Goal: Check status: Check status

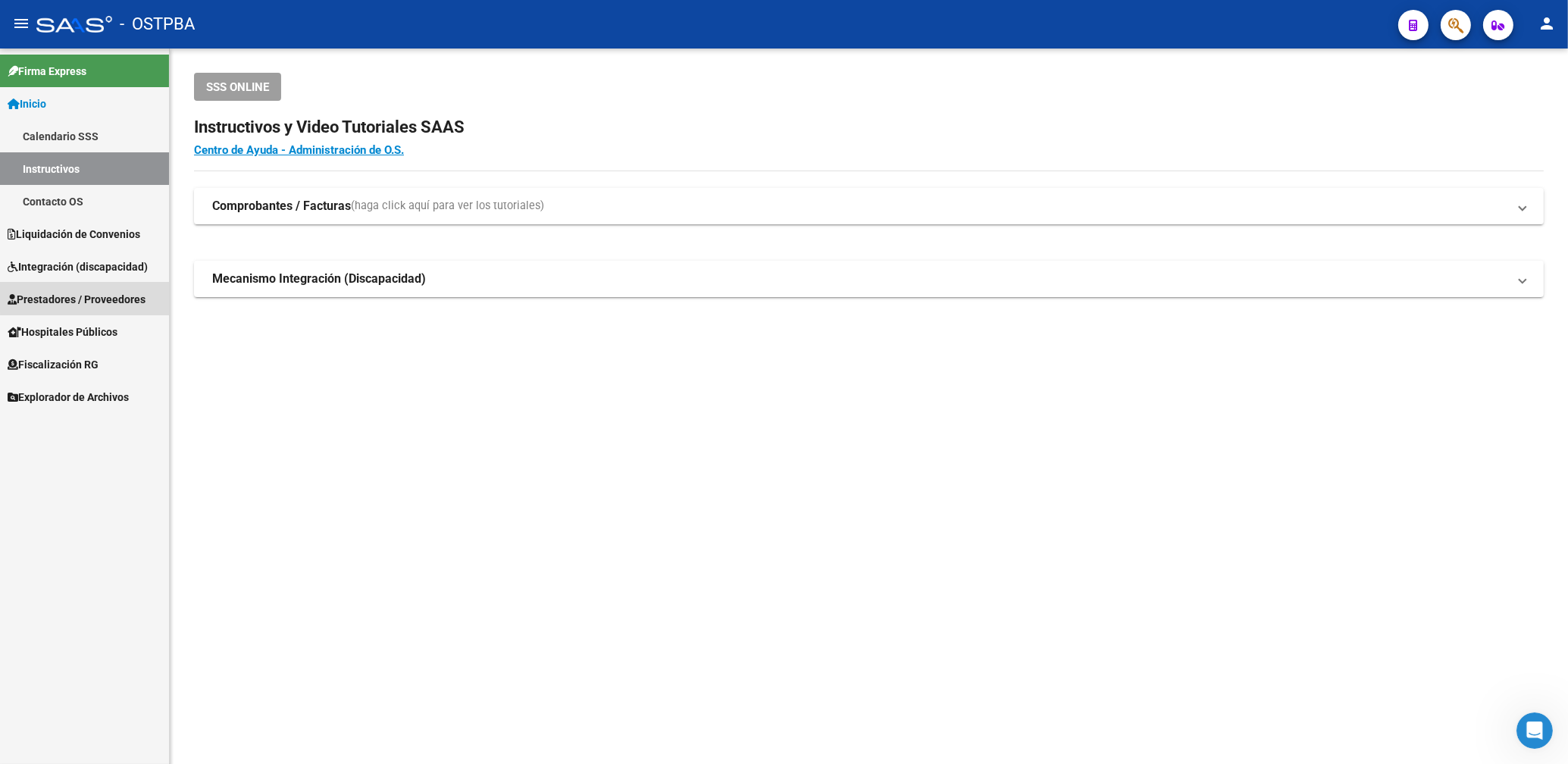
click at [96, 292] on span "Prestadores / Proveedores" at bounding box center [77, 300] width 138 height 16
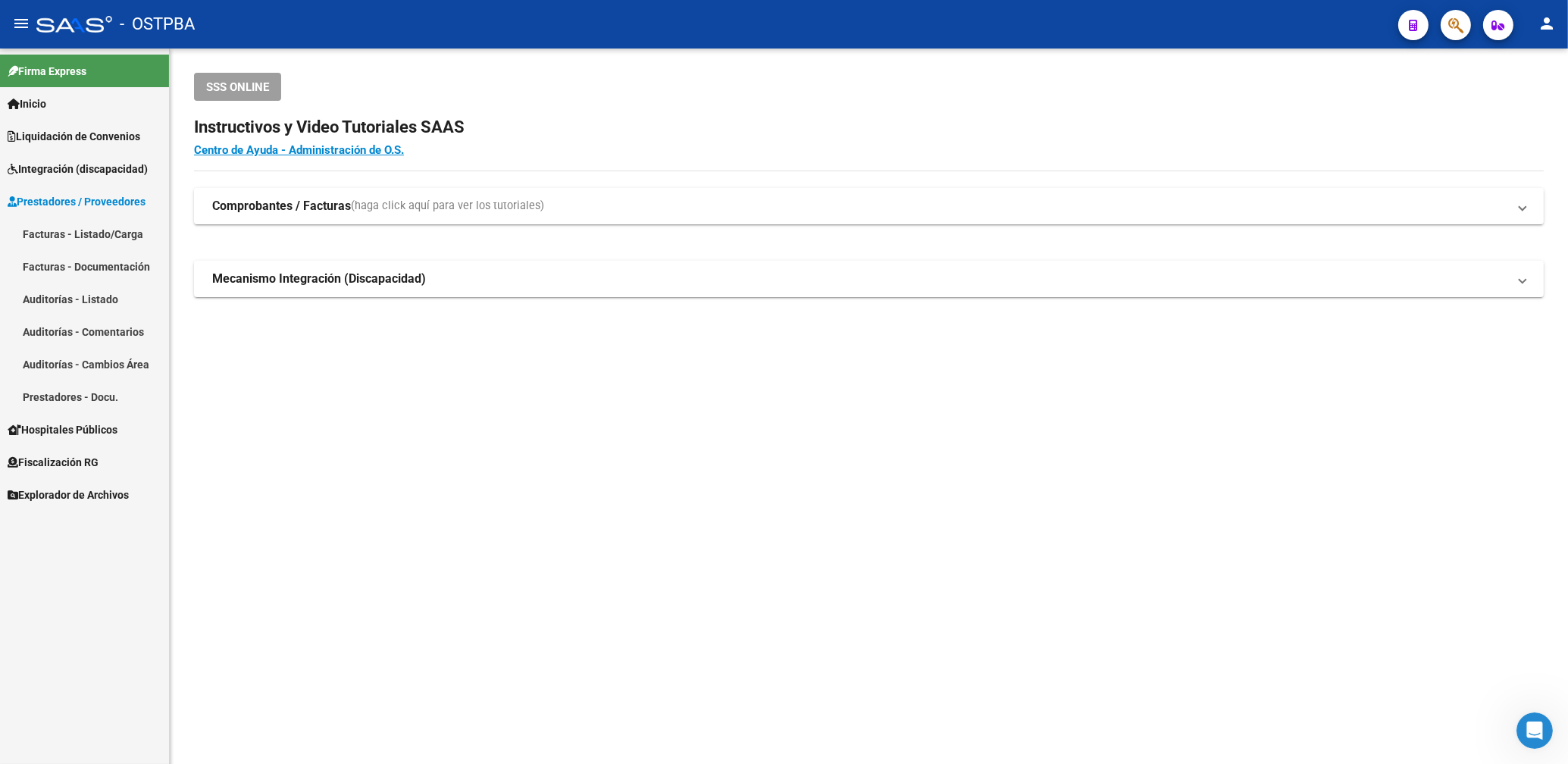
click at [106, 230] on link "Facturas - Listado/Carga" at bounding box center [84, 234] width 169 height 33
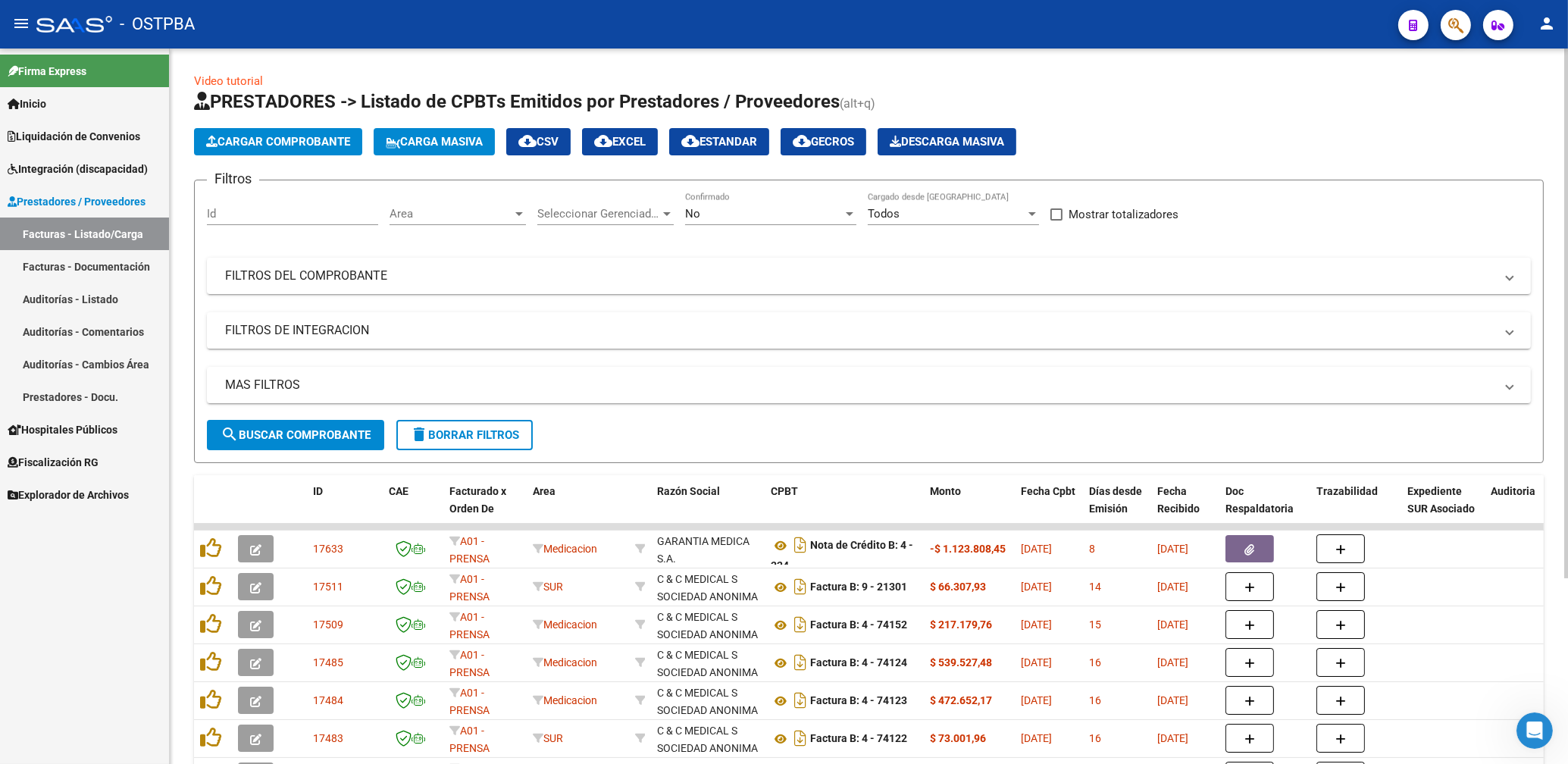
click at [474, 212] on span "Area" at bounding box center [450, 213] width 123 height 14
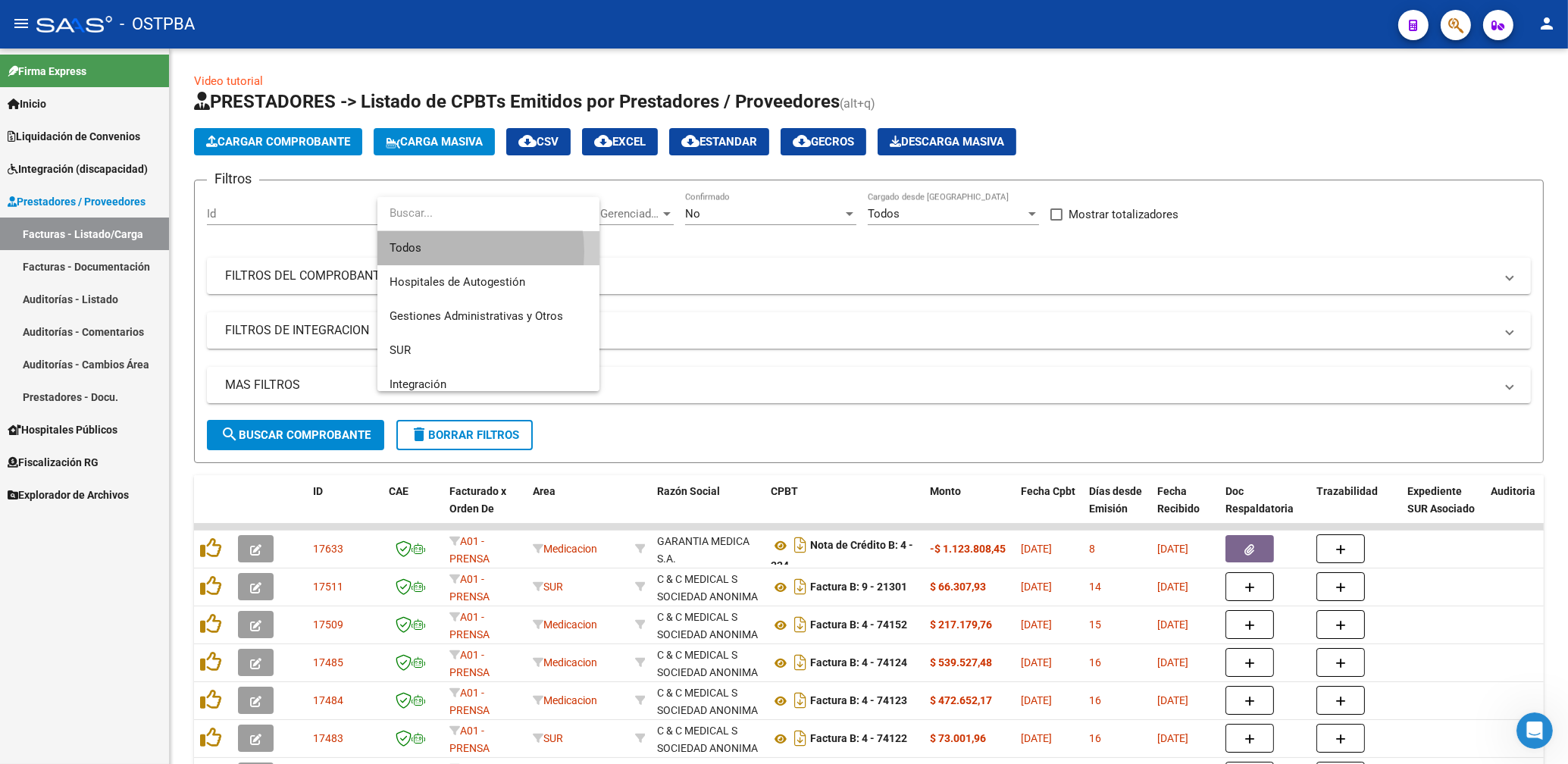
click at [444, 252] on span "Todos" at bounding box center [488, 248] width 198 height 34
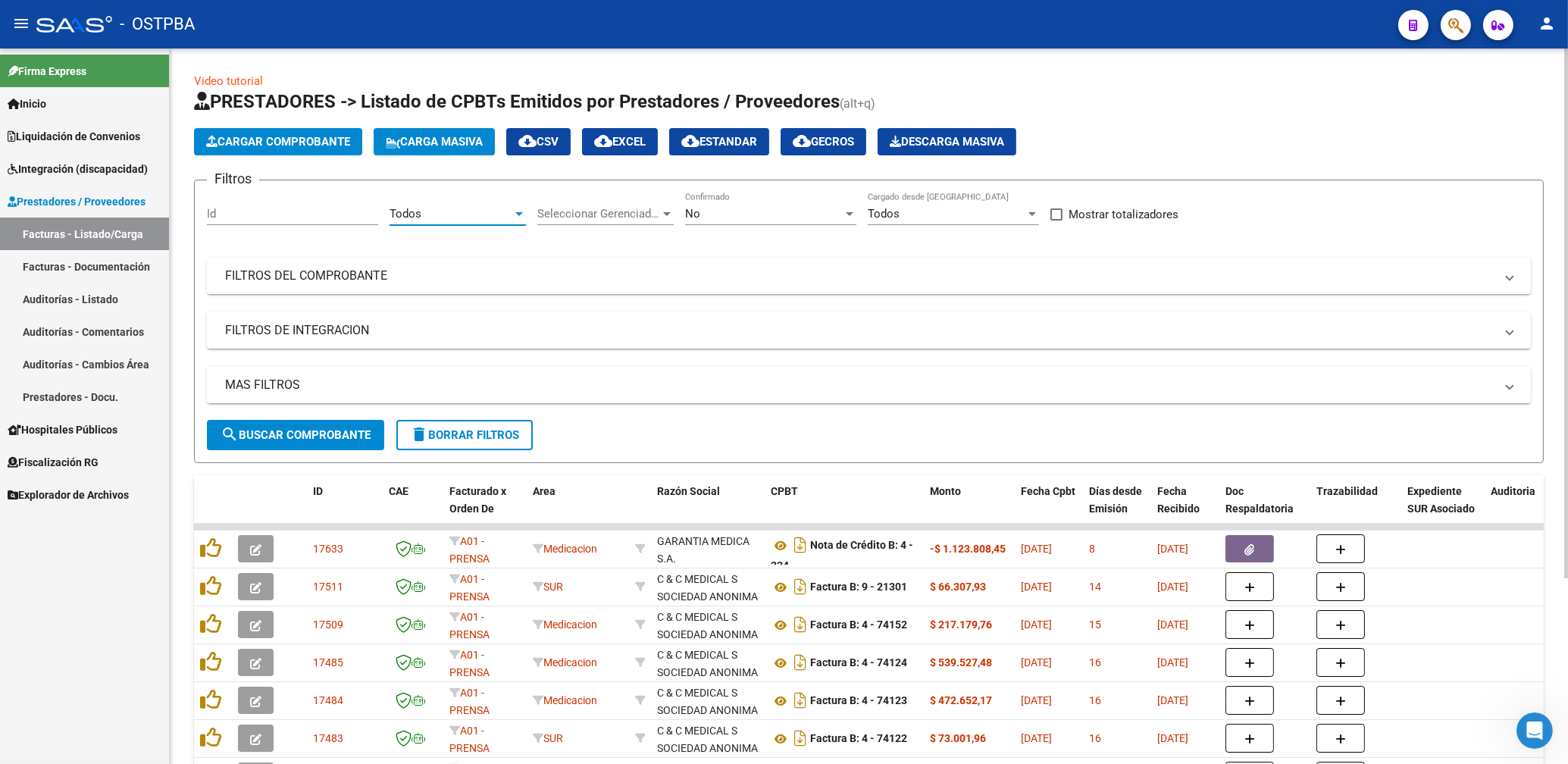
click at [711, 219] on div "No" at bounding box center [764, 213] width 158 height 14
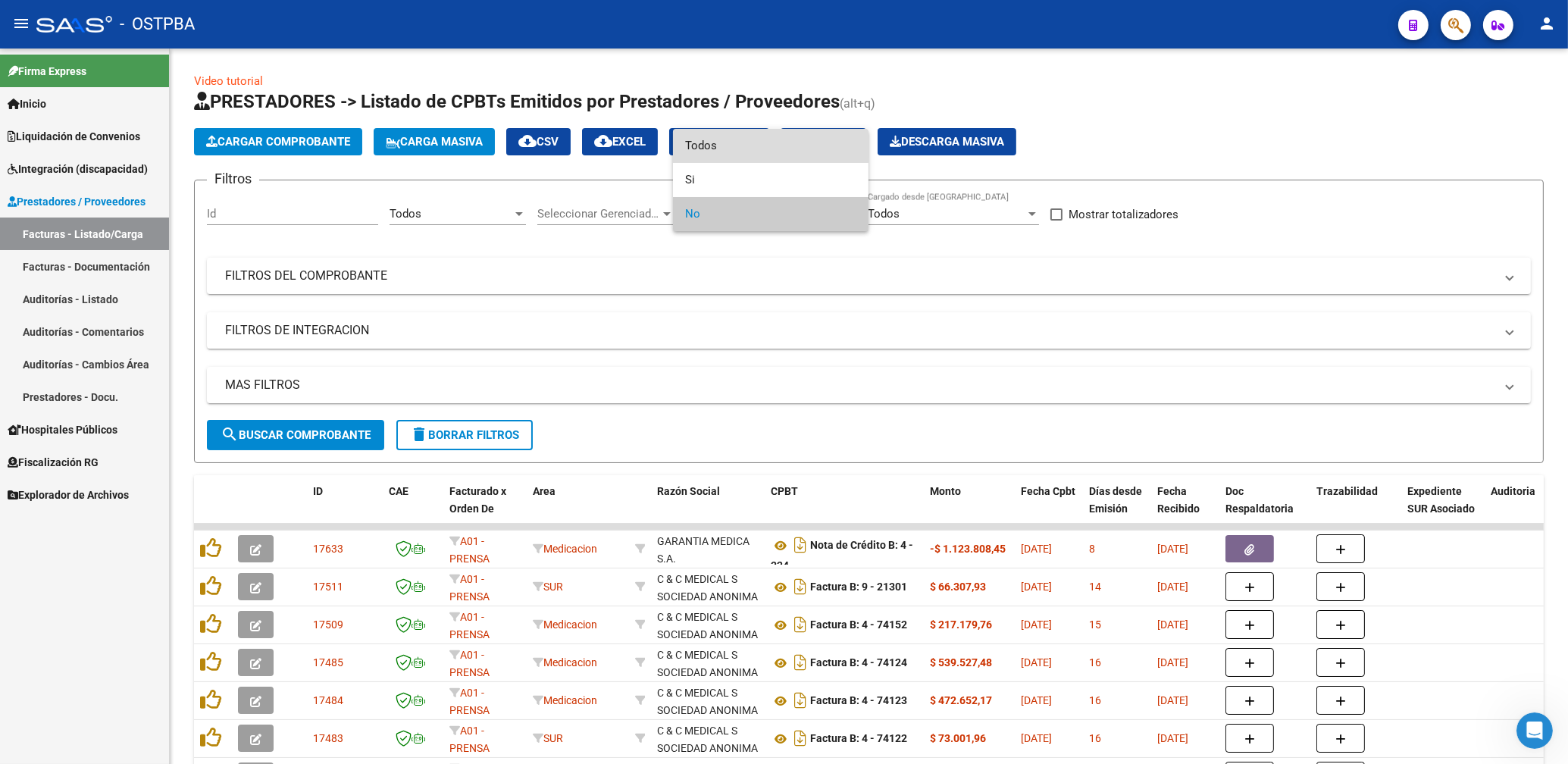
click at [725, 144] on span "Todos" at bounding box center [770, 146] width 171 height 34
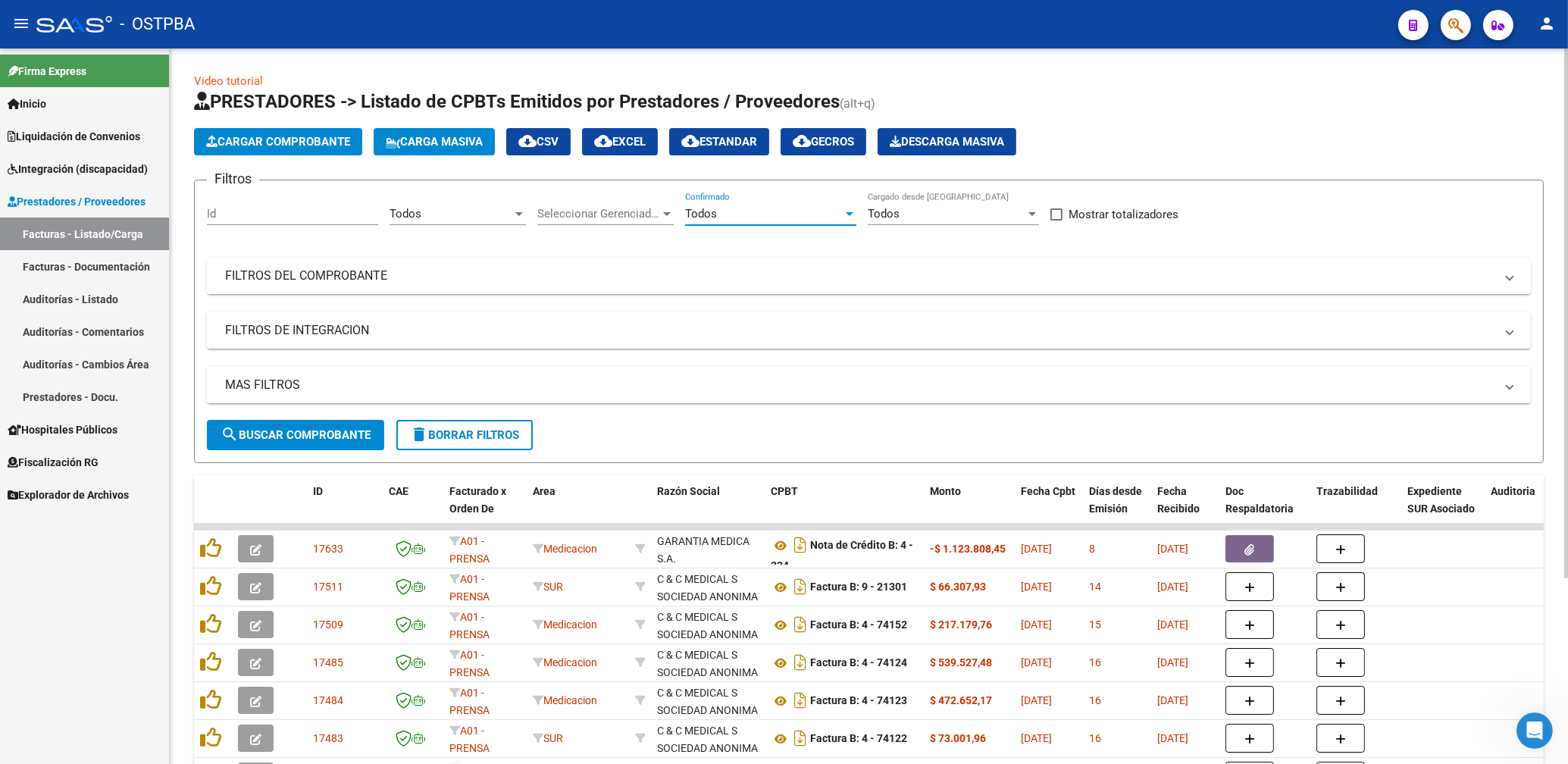
click at [892, 283] on mat-panel-title "FILTROS DEL COMPROBANTE" at bounding box center [859, 276] width 1269 height 16
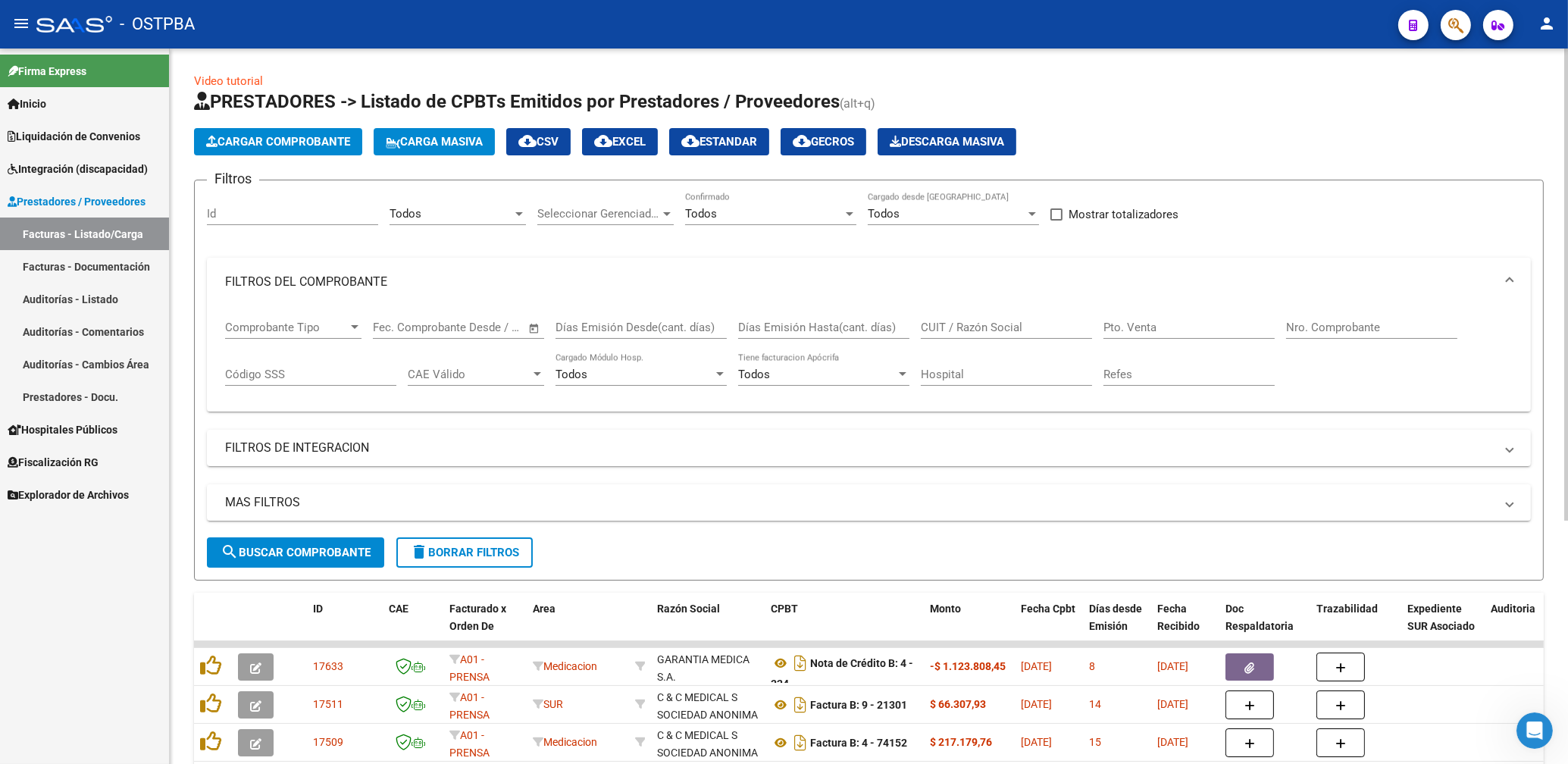
click at [985, 317] on div "CUIT / Razón Social" at bounding box center [1007, 323] width 171 height 33
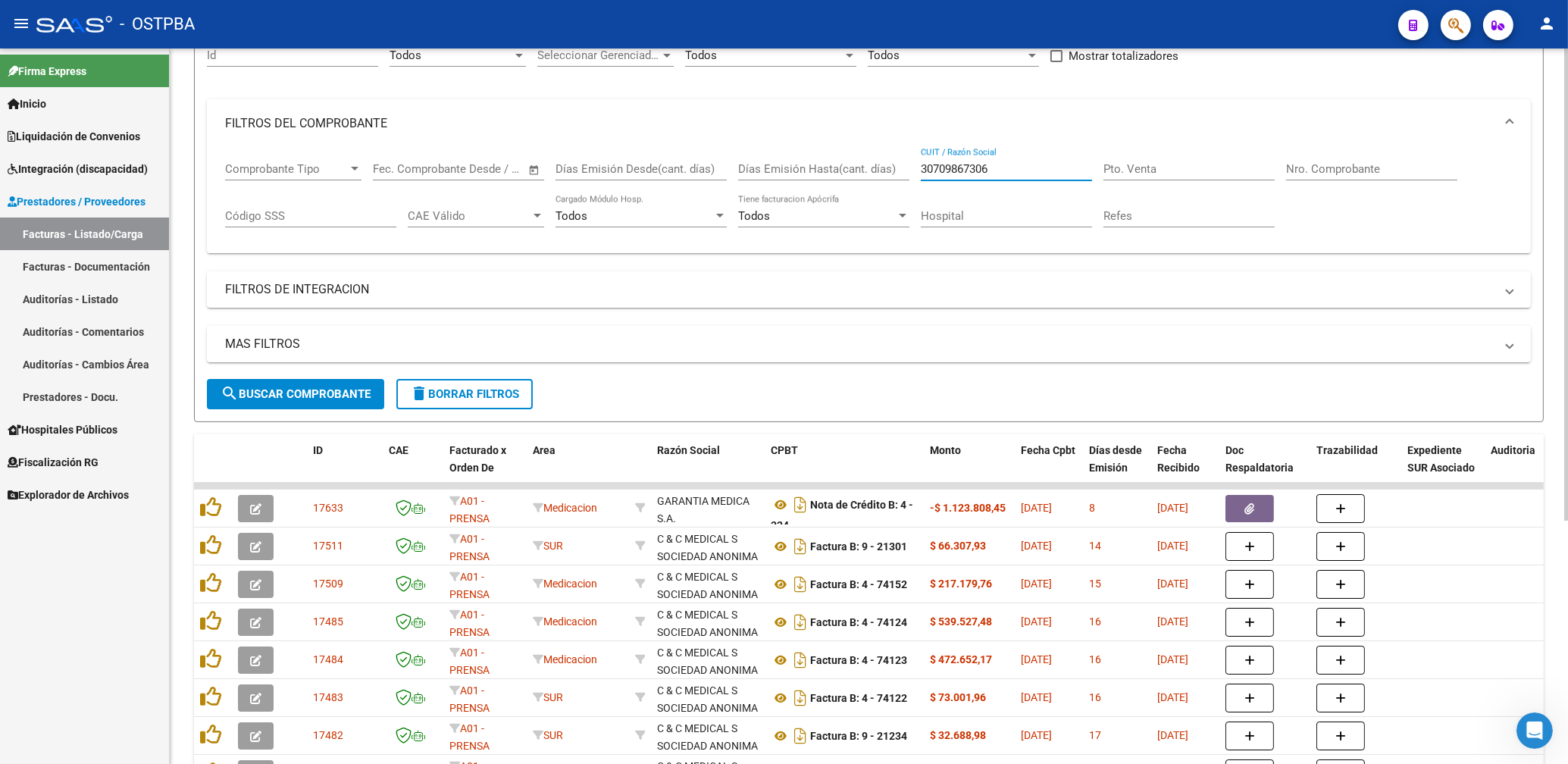
scroll to position [162, 0]
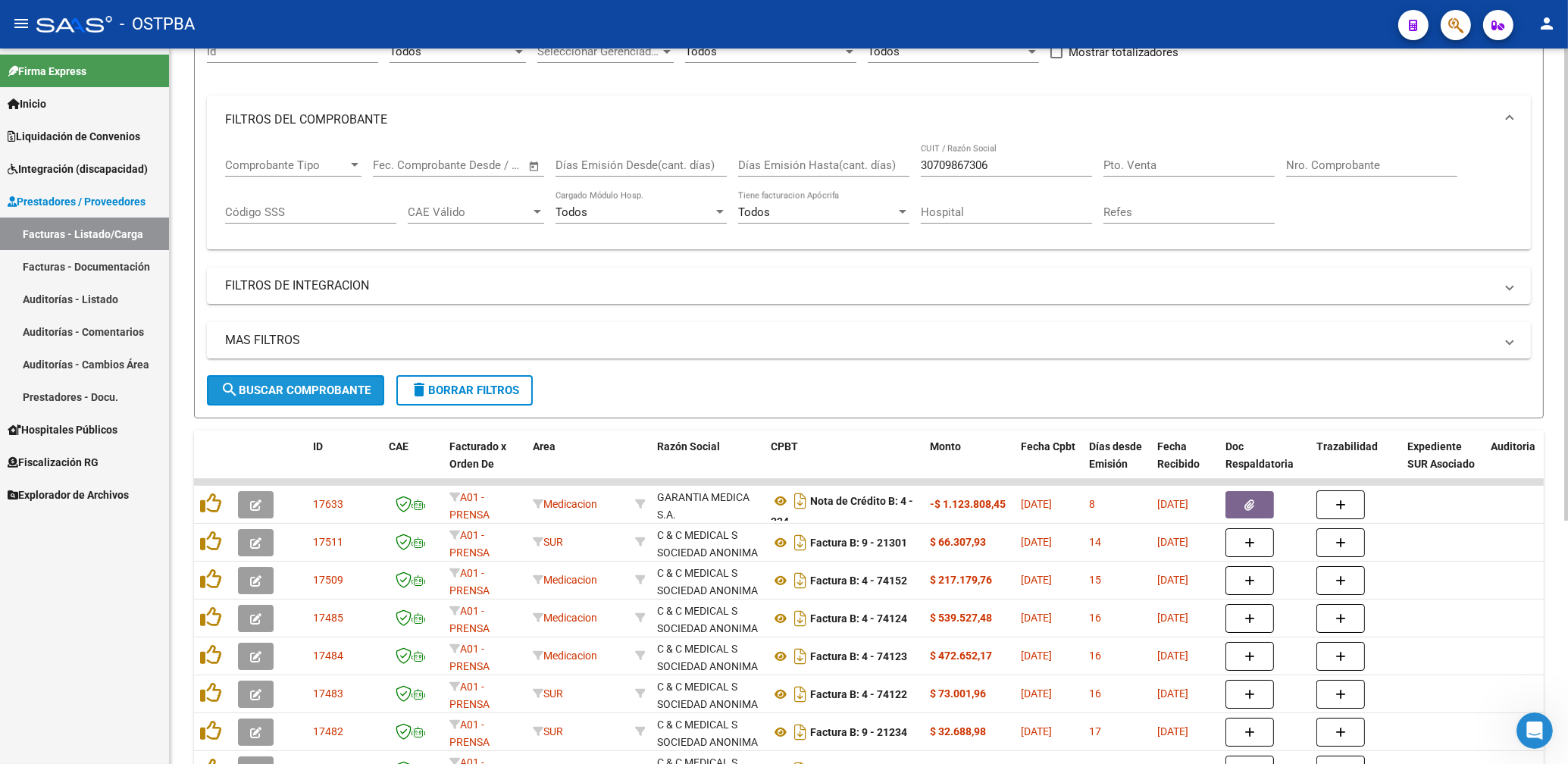
click at [347, 401] on button "search Buscar Comprobante" at bounding box center [295, 390] width 177 height 30
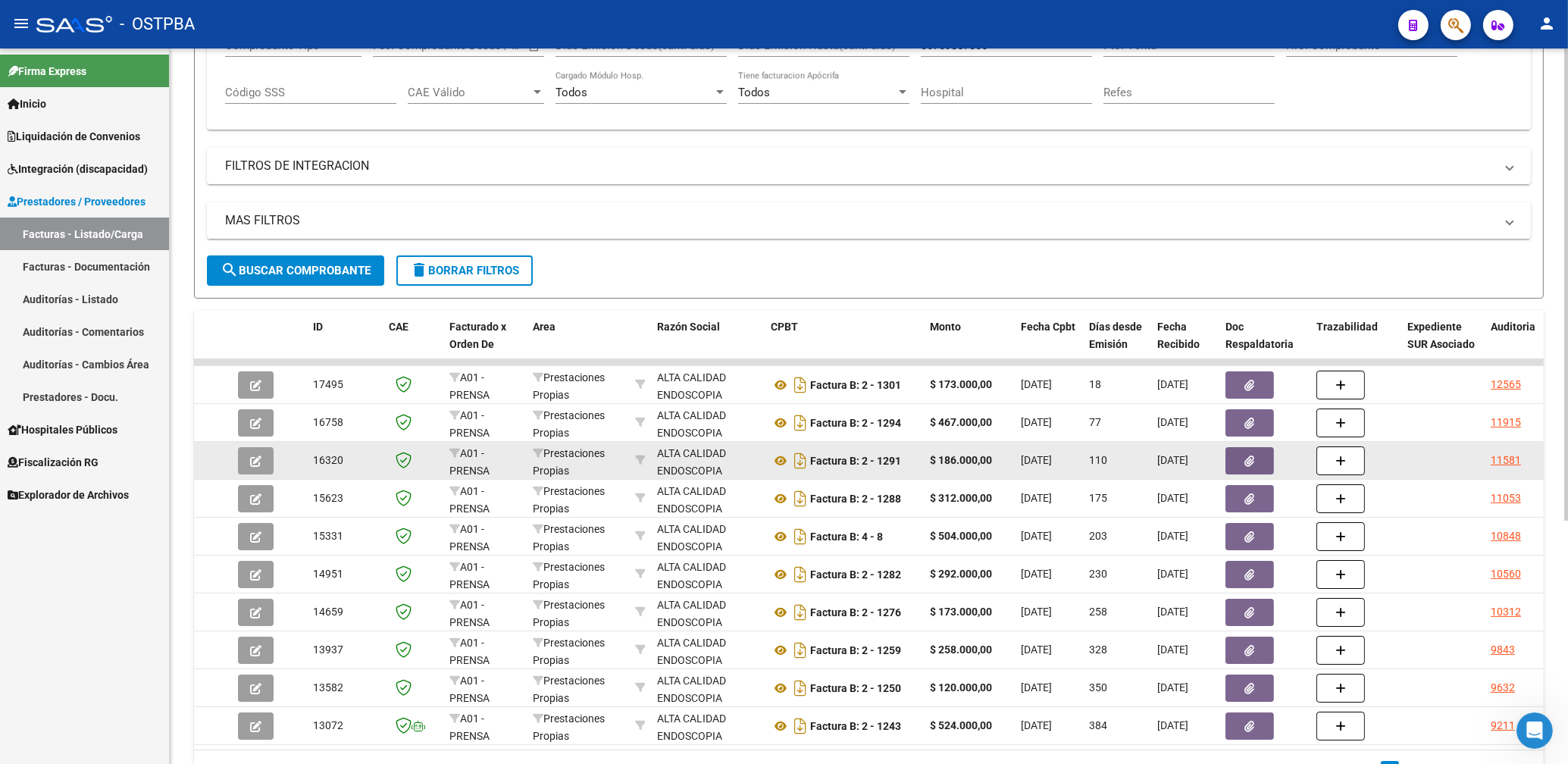
scroll to position [324, 0]
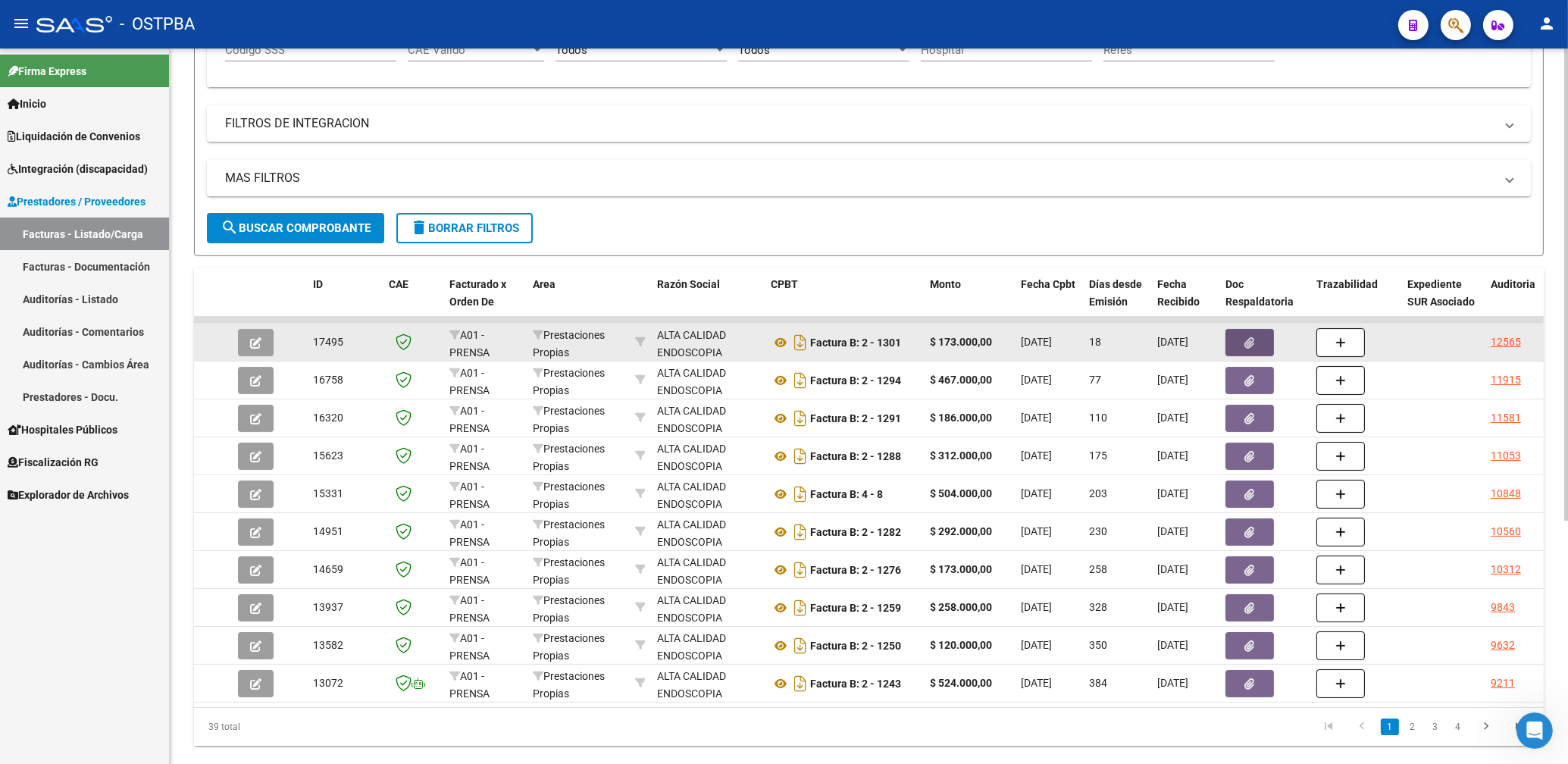
click at [1255, 341] on button "button" at bounding box center [1249, 342] width 49 height 27
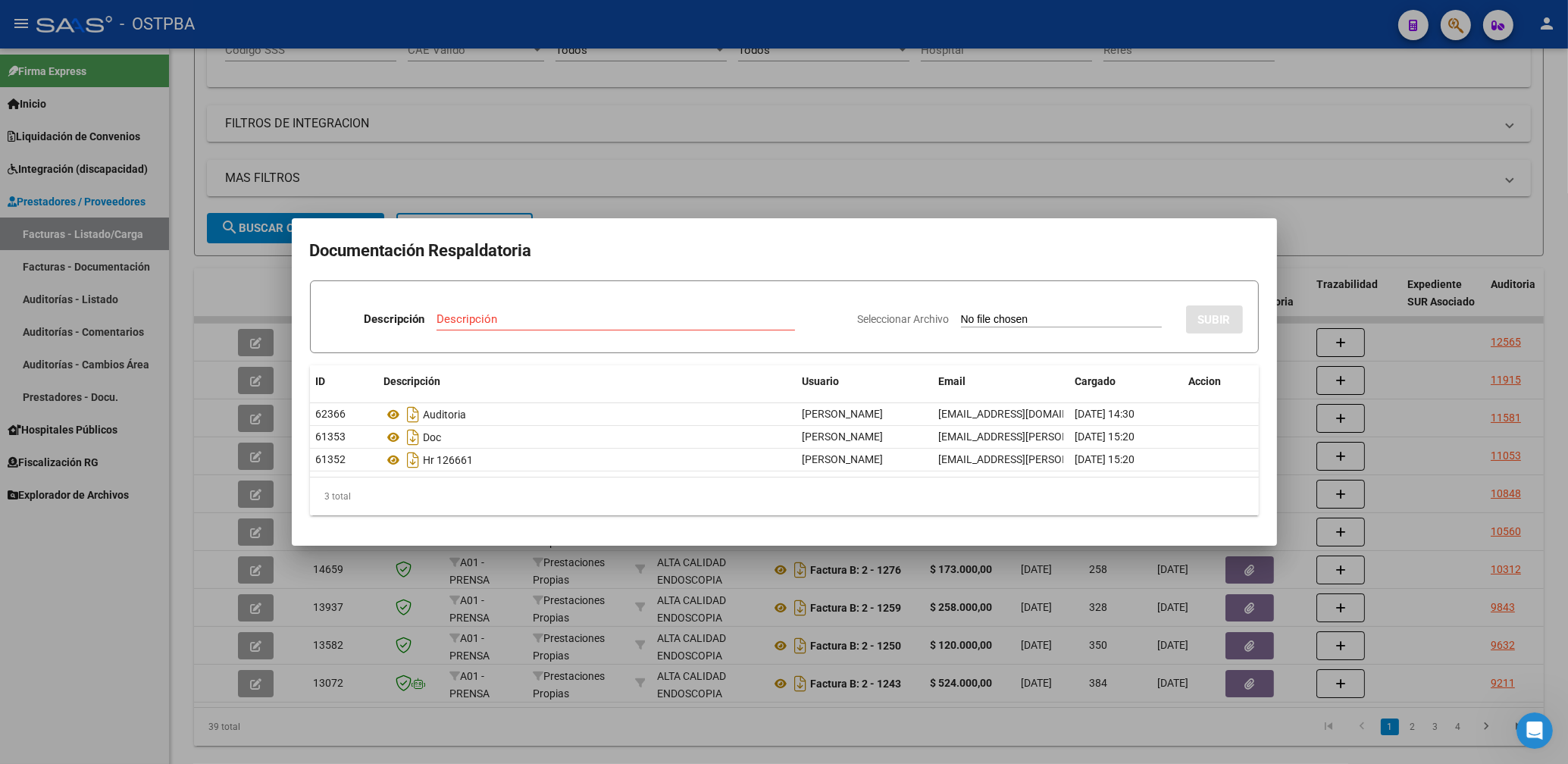
click at [647, 167] on div at bounding box center [784, 382] width 1568 height 764
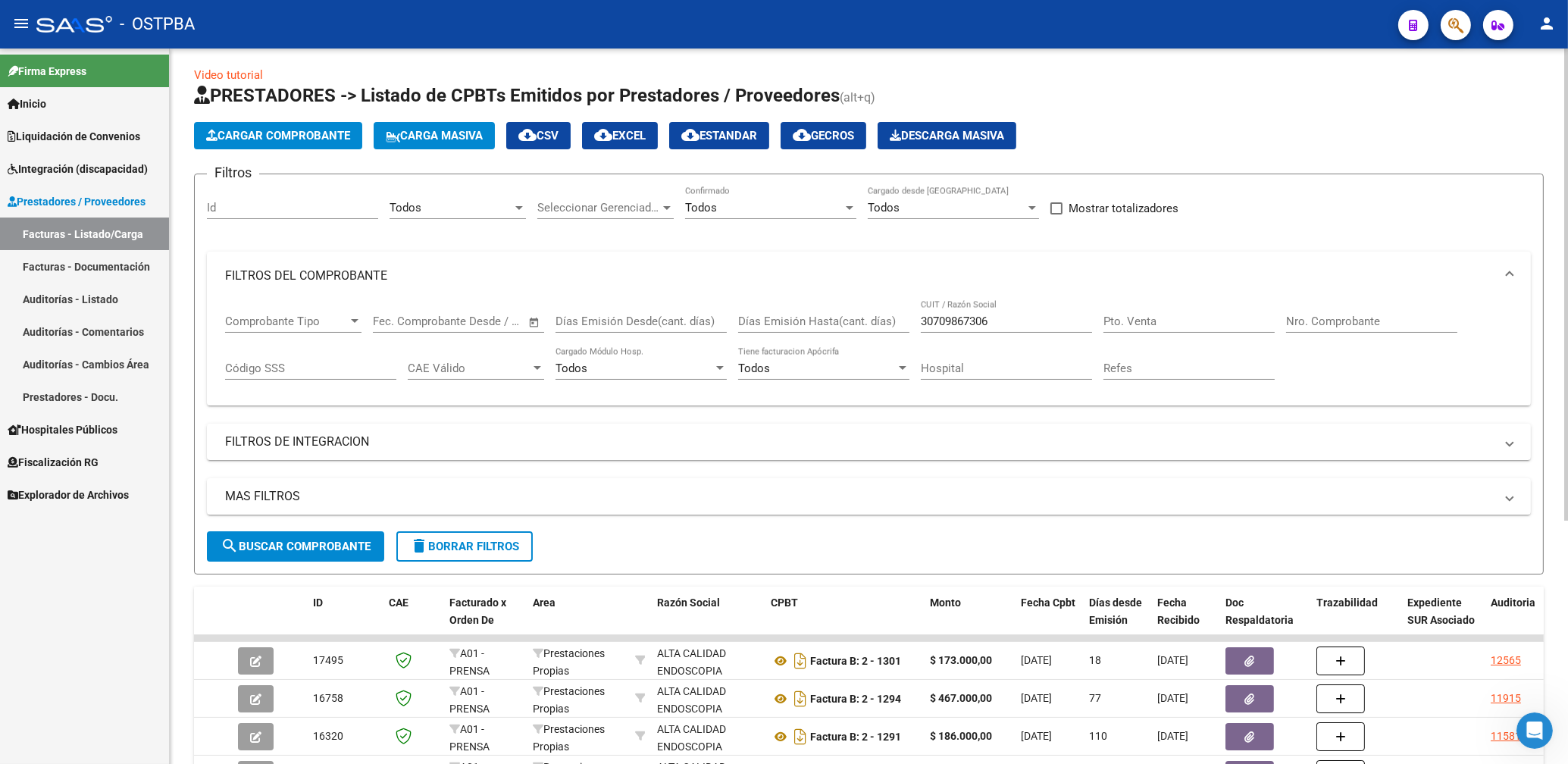
scroll to position [0, 0]
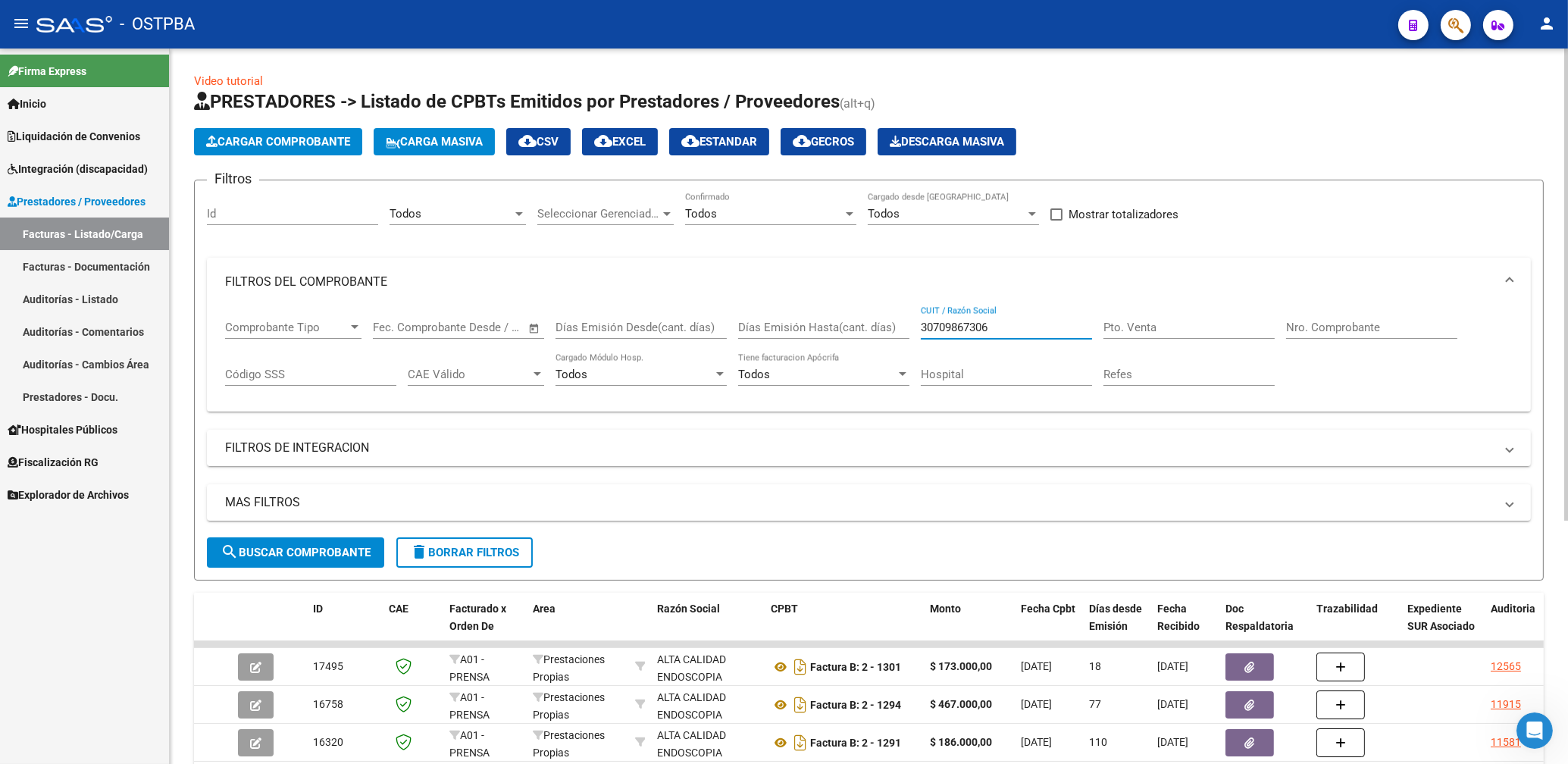
click at [999, 330] on input "30709867306" at bounding box center [1007, 327] width 171 height 14
type input "3"
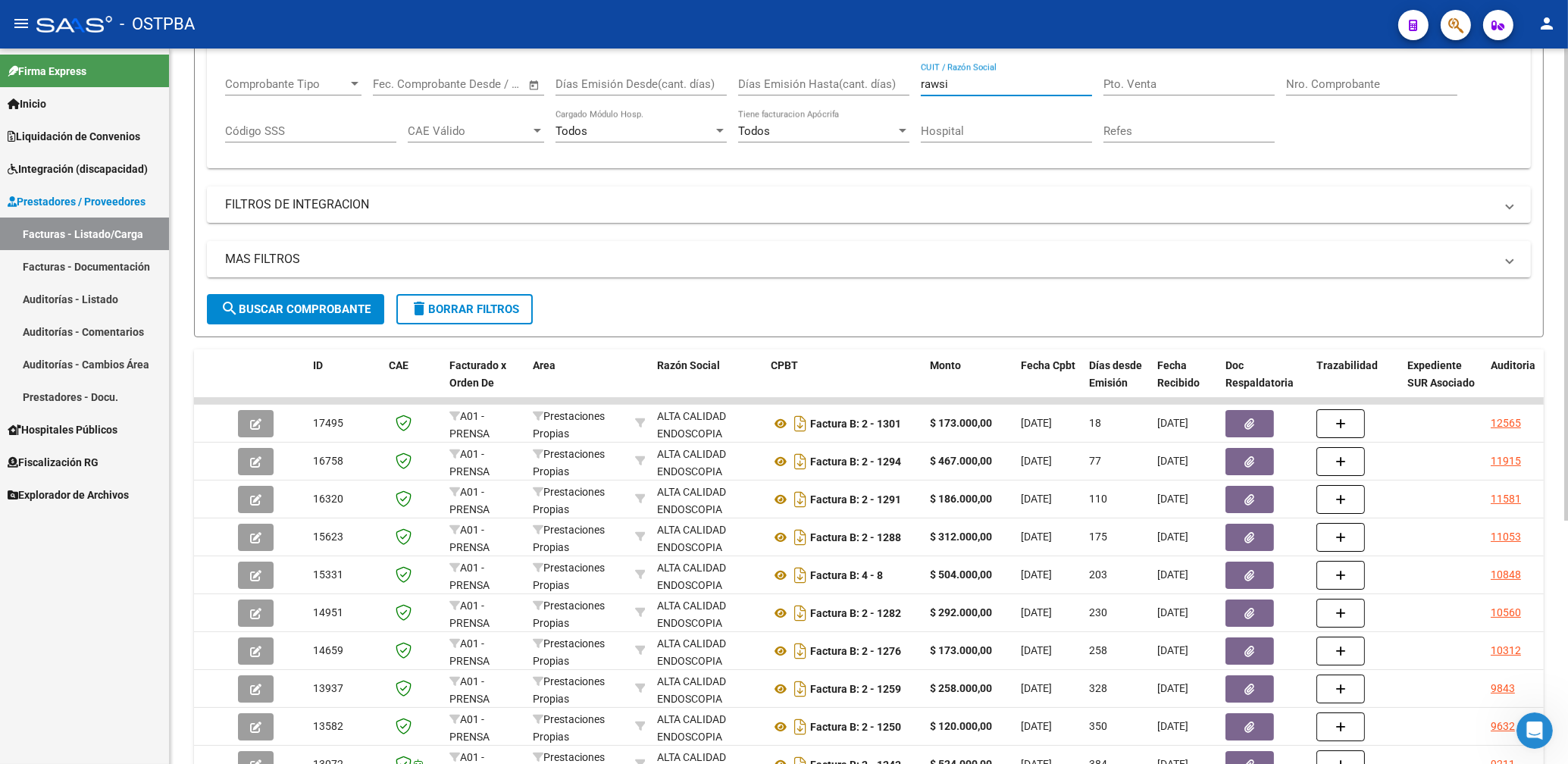
type input "rawsi"
click at [332, 301] on button "search Buscar Comprobante" at bounding box center [295, 309] width 177 height 30
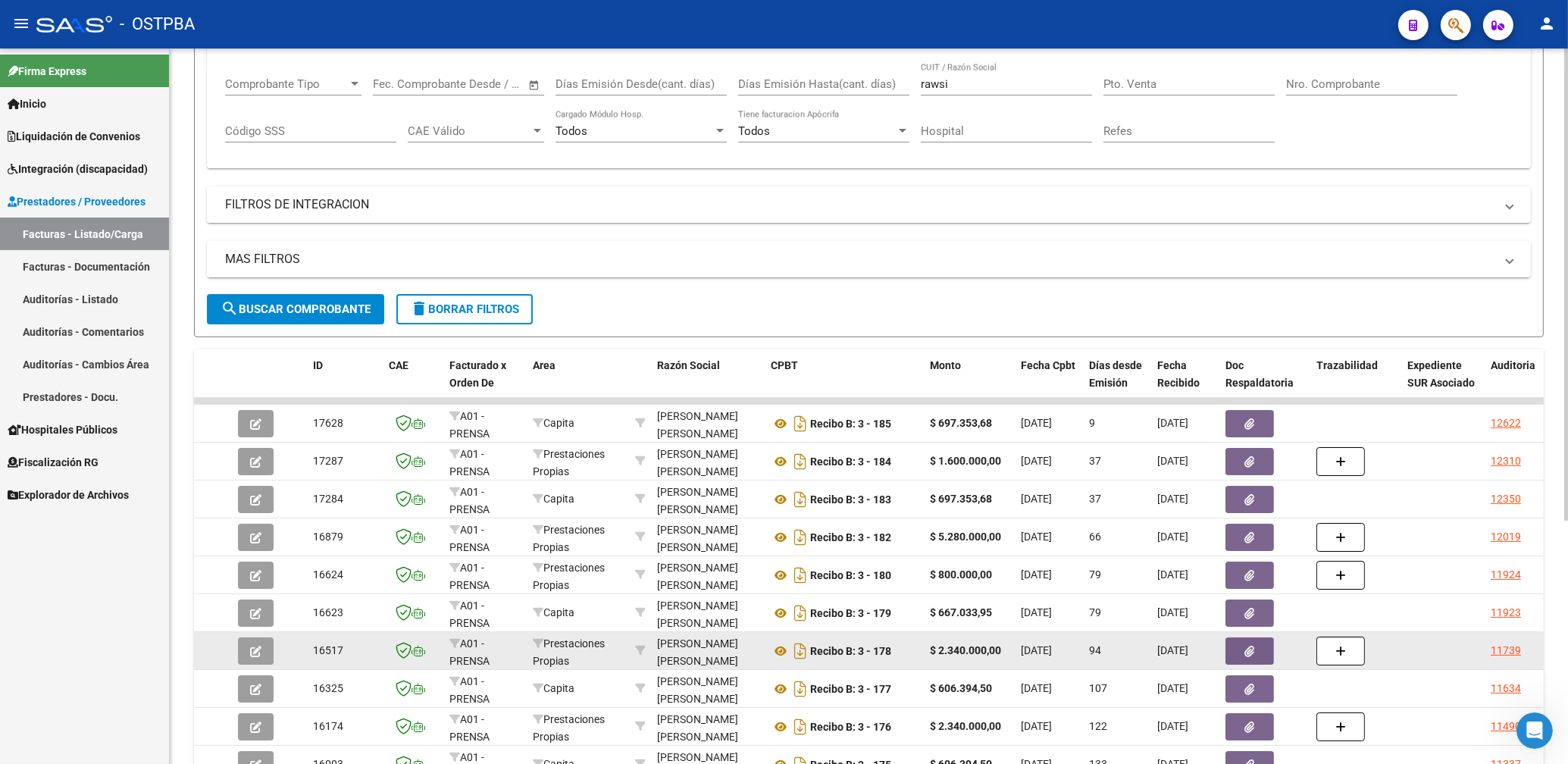
scroll to position [324, 0]
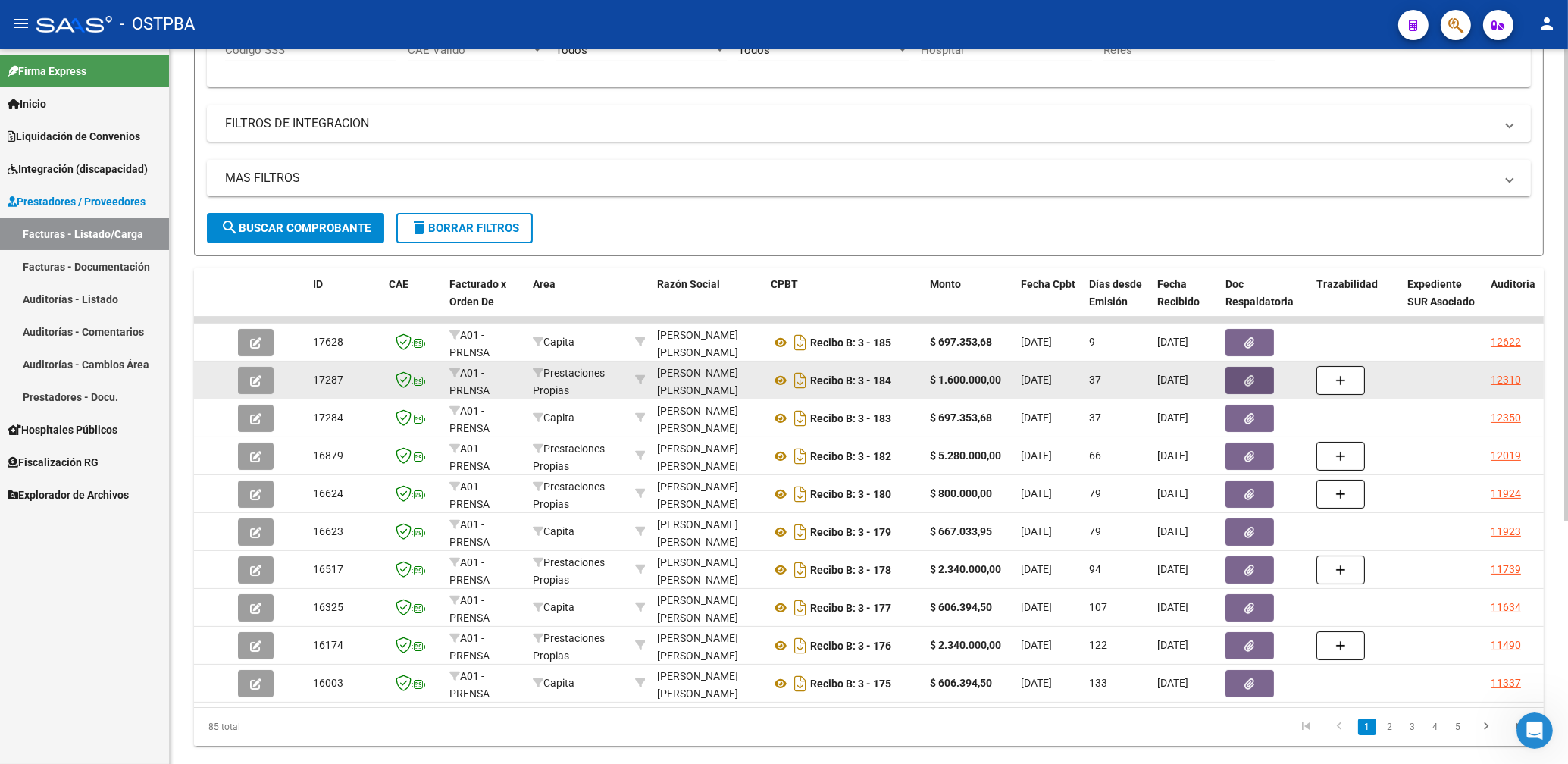
click at [1242, 375] on button "button" at bounding box center [1249, 380] width 49 height 27
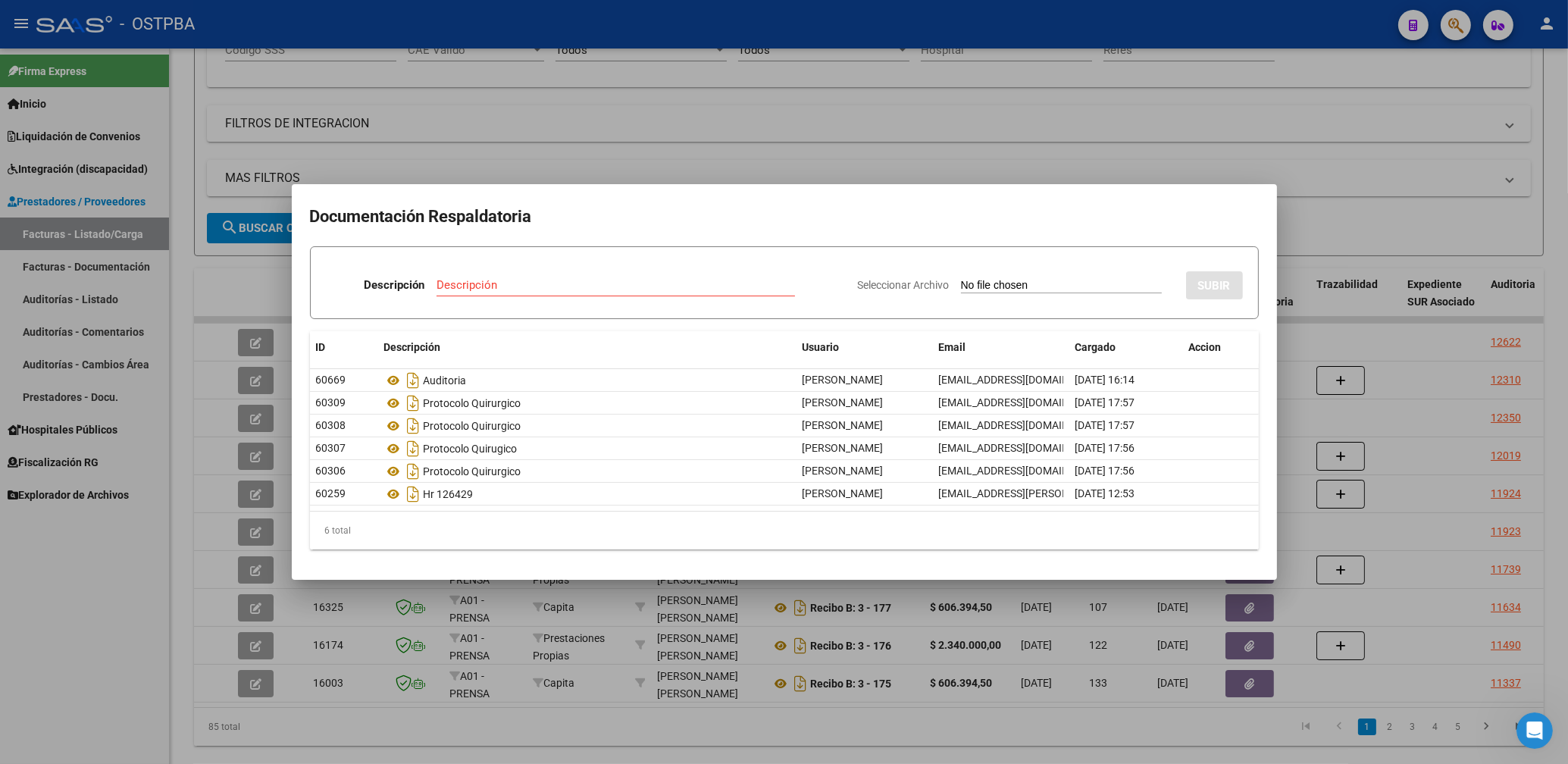
click at [903, 151] on div at bounding box center [784, 382] width 1568 height 764
